Goal: Task Accomplishment & Management: Use online tool/utility

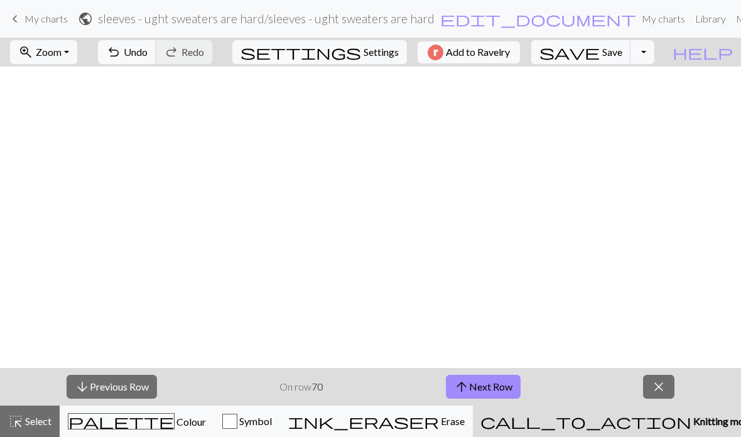
click at [504, 376] on button "arrow_upward Next Row" at bounding box center [483, 387] width 75 height 24
click at [496, 375] on button "arrow_upward Next Row" at bounding box center [483, 387] width 75 height 24
click at [490, 379] on button "arrow_upward Next Row" at bounding box center [483, 387] width 75 height 24
click at [492, 394] on button "arrow_upward Next Row" at bounding box center [483, 387] width 75 height 24
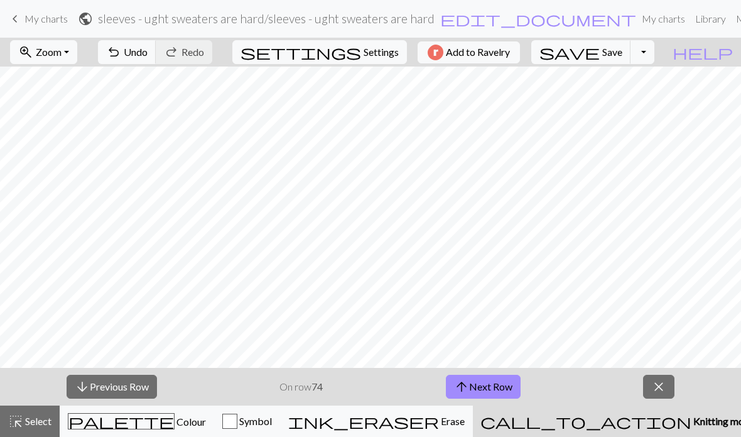
click at [490, 381] on button "arrow_upward Next Row" at bounding box center [483, 387] width 75 height 24
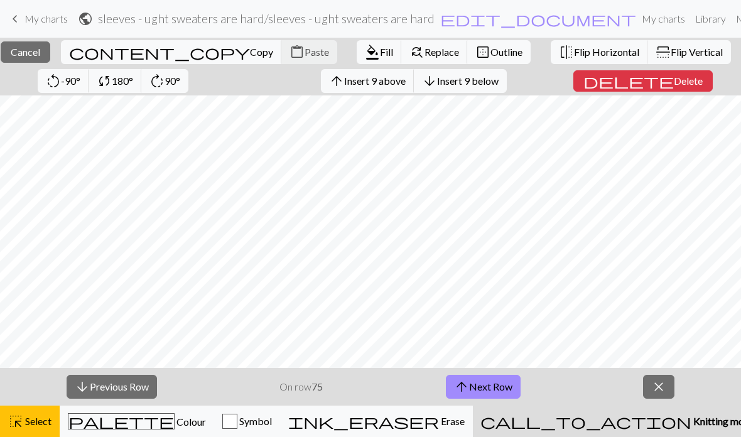
click at [50, 38] on div "close Cancel content_copy Copy content_paste Paste format_color_fill Fill find_…" at bounding box center [370, 67] width 741 height 58
click at [50, 42] on button "close Cancel" at bounding box center [26, 51] width 50 height 21
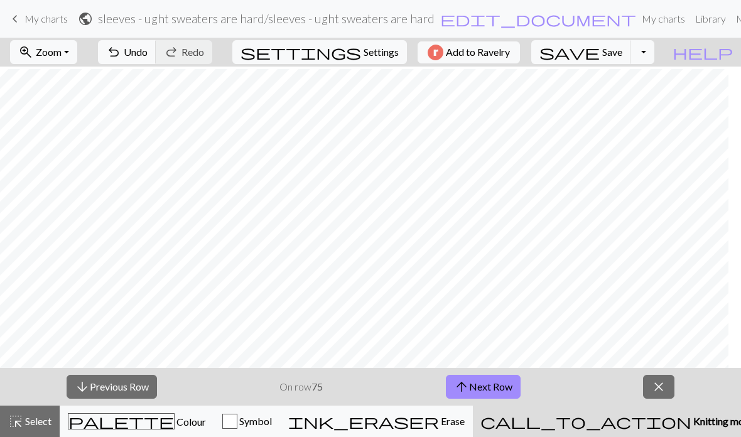
scroll to position [367, 668]
click at [503, 386] on button "arrow_upward Next Row" at bounding box center [483, 387] width 75 height 24
click at [43, 23] on span "My charts" at bounding box center [45, 19] width 43 height 12
click at [623, 49] on span "Save" at bounding box center [612, 52] width 20 height 12
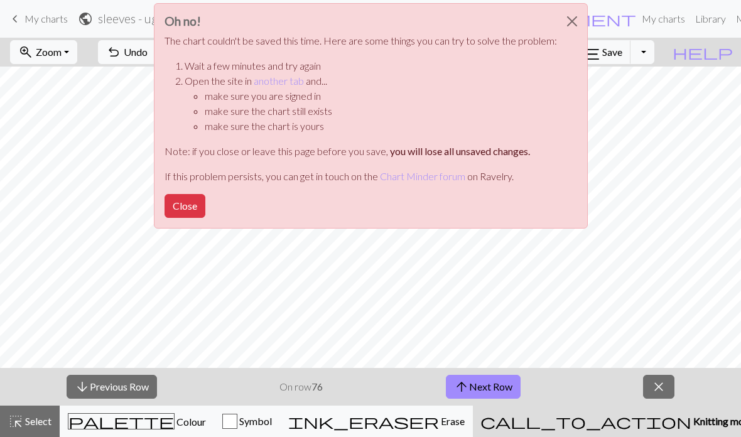
click at [291, 76] on link "another tab" at bounding box center [279, 81] width 50 height 12
click at [191, 205] on button "Close" at bounding box center [185, 206] width 41 height 24
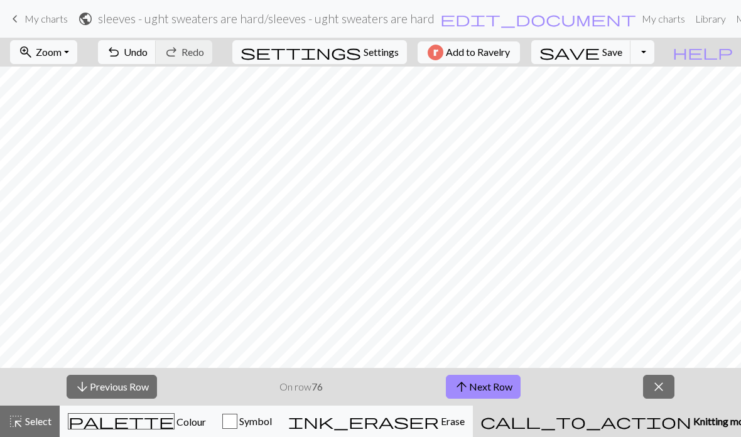
click at [631, 61] on button "save Save Save" at bounding box center [581, 52] width 100 height 24
click at [40, 19] on span "My charts" at bounding box center [45, 19] width 43 height 12
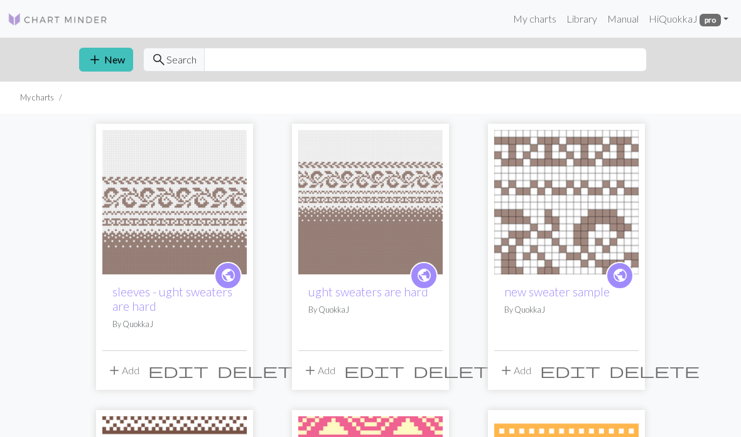
click at [412, 297] on link "ught sweaters are hard" at bounding box center [368, 292] width 120 height 14
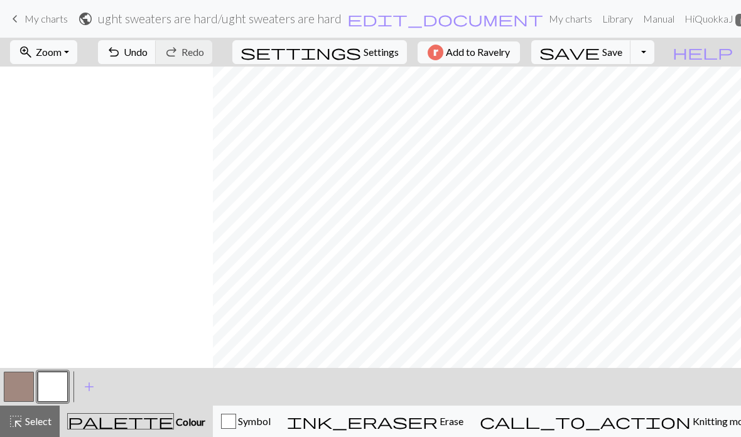
scroll to position [0, 982]
click at [44, 13] on span "My charts" at bounding box center [45, 19] width 43 height 12
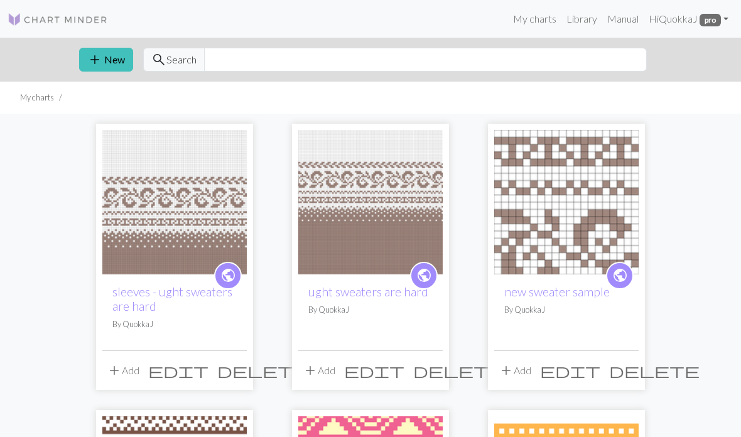
click at [226, 308] on h2 "sleeves - ught sweaters are hard" at bounding box center [174, 299] width 124 height 29
click at [203, 298] on link "sleeves - ught sweaters are hard" at bounding box center [172, 299] width 120 height 29
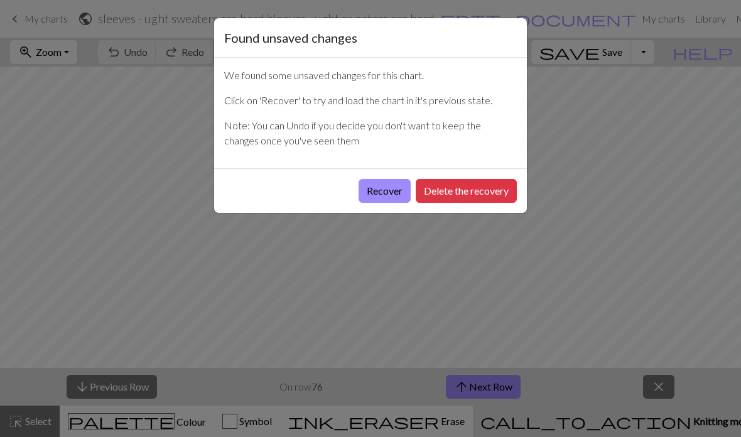
click at [384, 192] on button "Recover" at bounding box center [385, 191] width 52 height 24
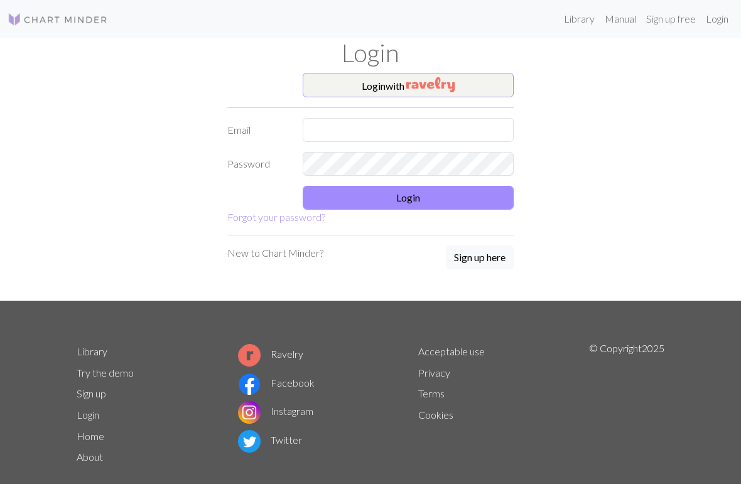
click at [467, 88] on button "Login with" at bounding box center [408, 85] width 211 height 25
